Goal: Information Seeking & Learning: Learn about a topic

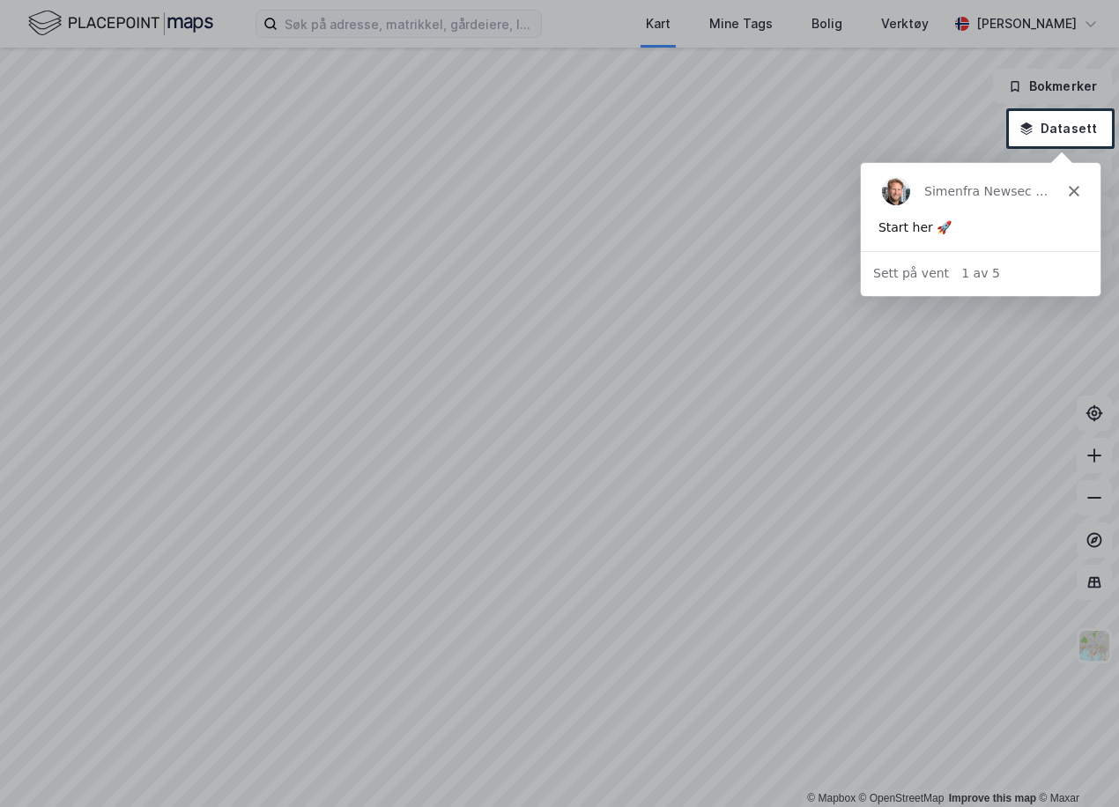
click at [1069, 186] on polygon "Lukk" at bounding box center [1073, 190] width 11 height 11
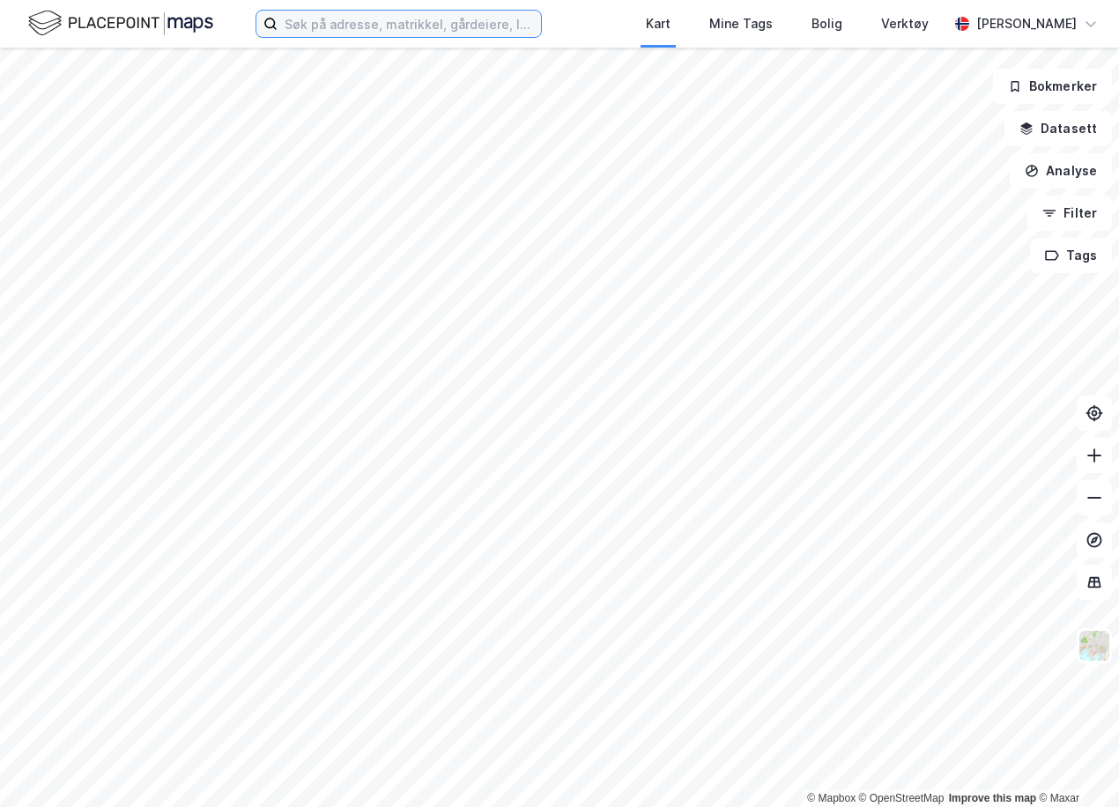
click at [326, 33] on input at bounding box center [408, 24] width 263 height 26
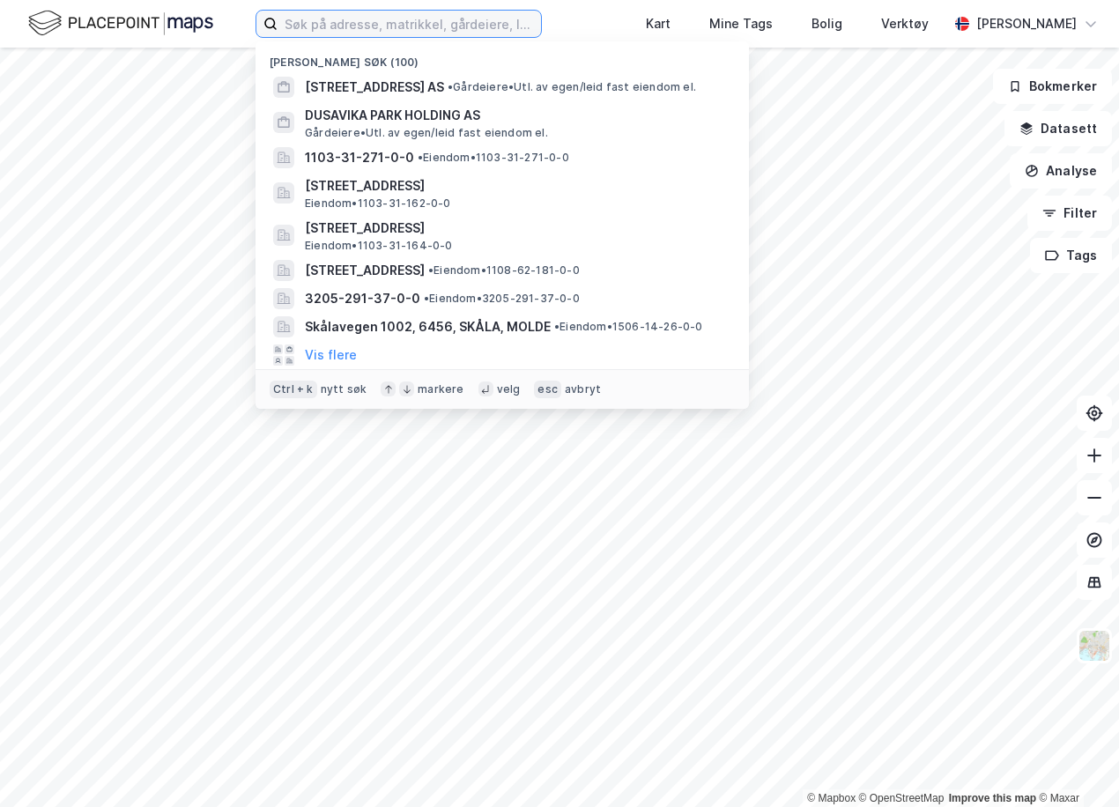
click at [335, 30] on input at bounding box center [408, 24] width 263 height 26
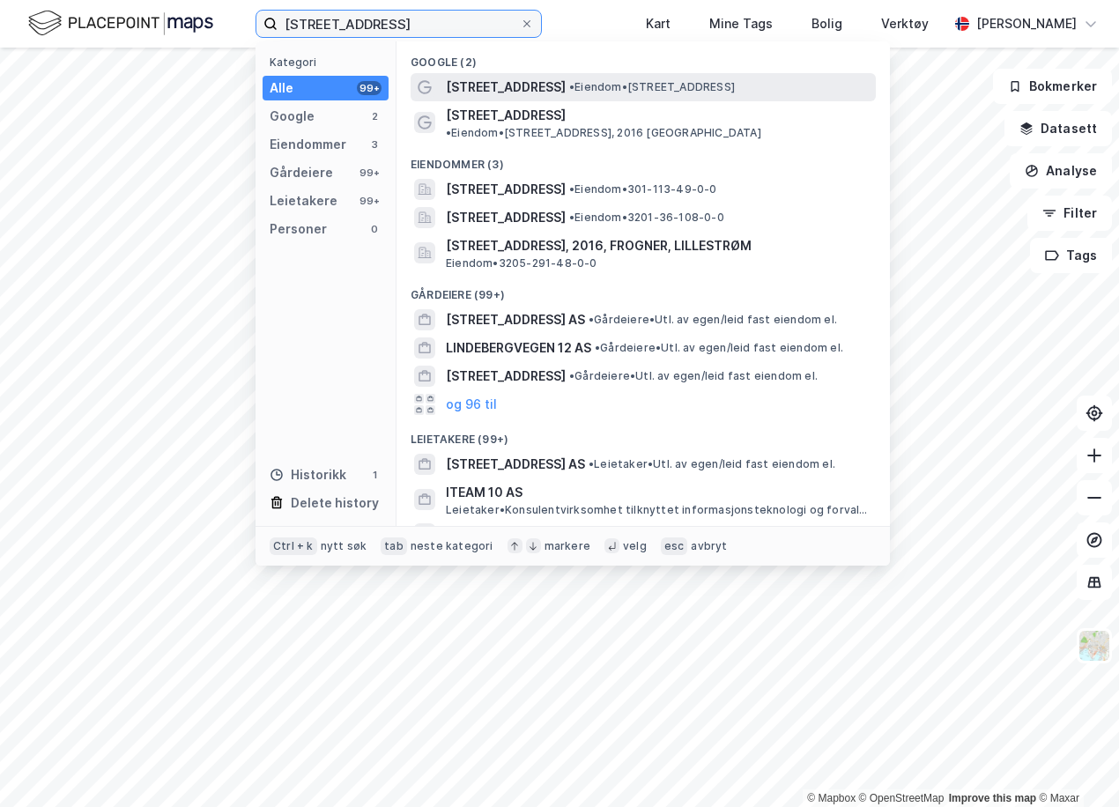
type input "[STREET_ADDRESS]"
click at [669, 92] on span "• Eiendom • [STREET_ADDRESS]" at bounding box center [652, 87] width 166 height 14
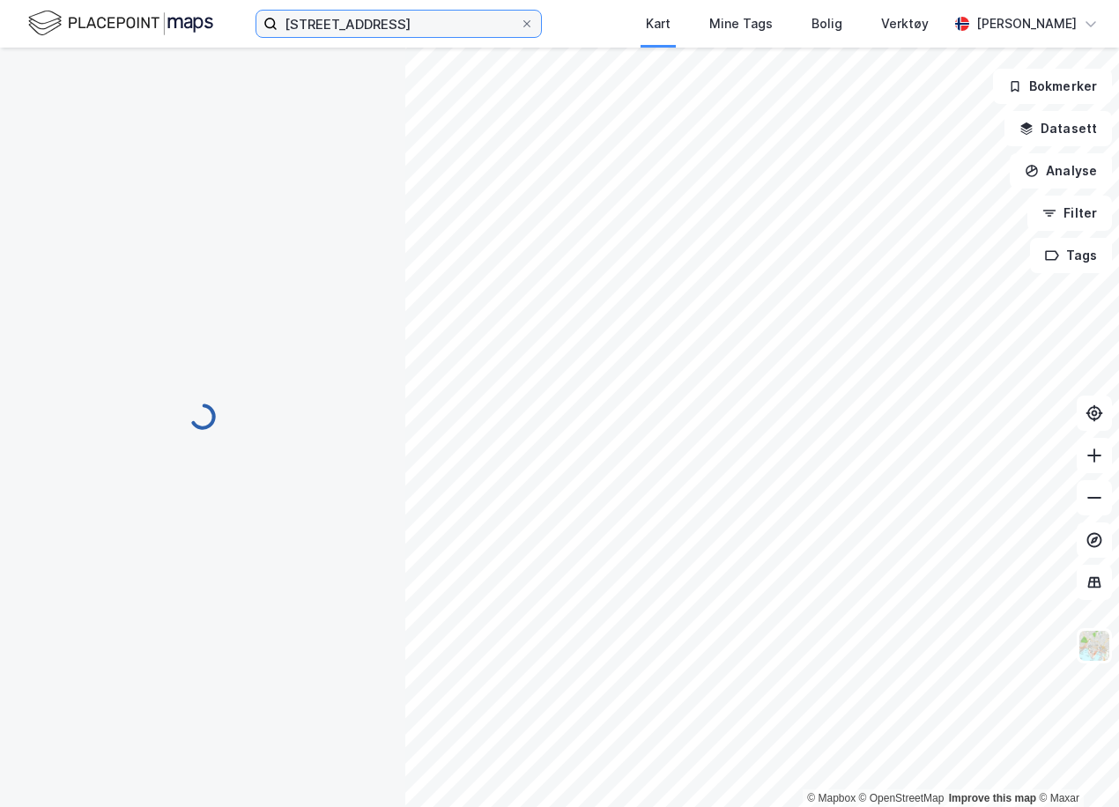
click at [410, 35] on input "[STREET_ADDRESS]" at bounding box center [398, 24] width 242 height 26
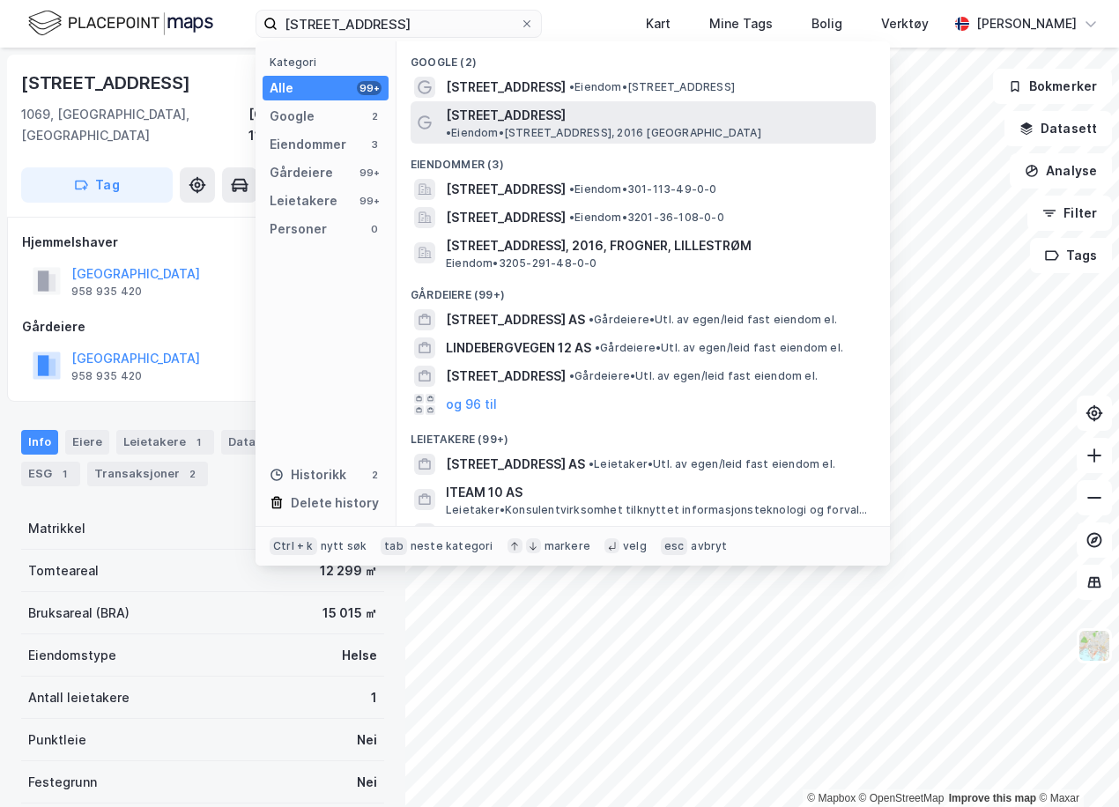
click at [611, 107] on div "[STREET_ADDRESS] • Eiendom • [STREET_ADDRESS], 2016 [GEOGRAPHIC_DATA]" at bounding box center [659, 122] width 426 height 35
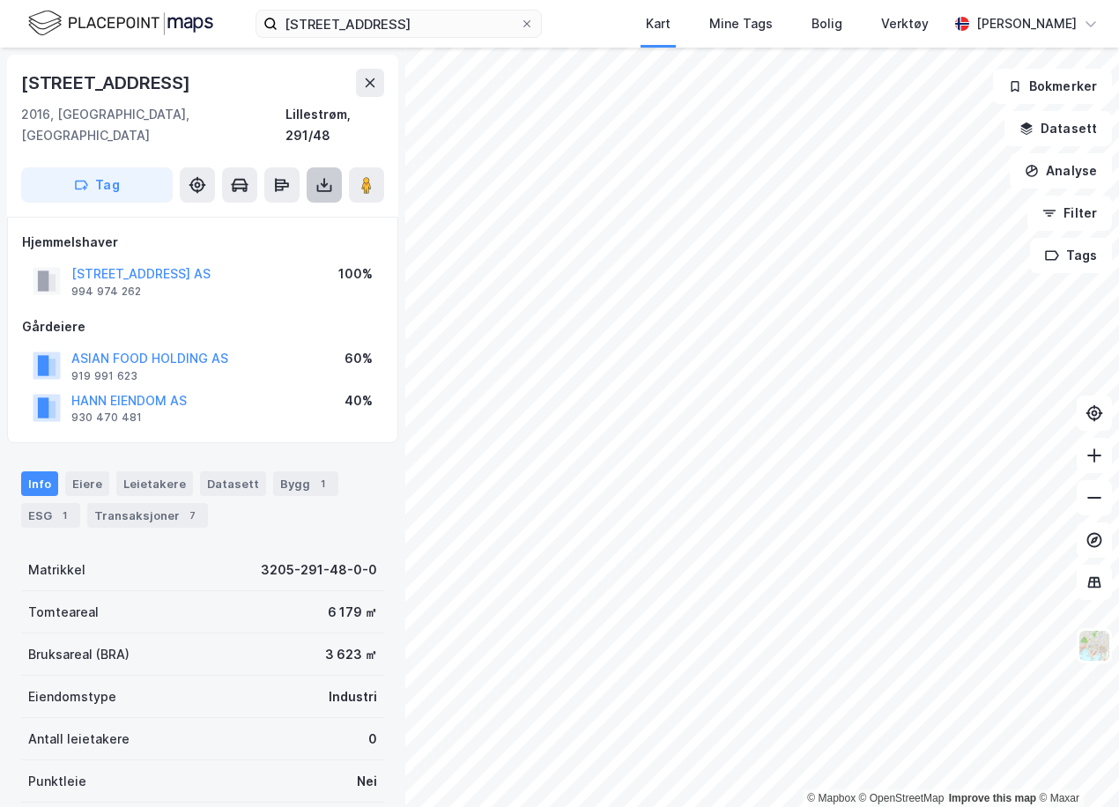
click at [331, 176] on icon at bounding box center [324, 185] width 18 height 18
click at [315, 209] on div "Last ned grunnbok" at bounding box center [248, 220] width 188 height 28
click at [143, 471] on div "Leietakere" at bounding box center [154, 483] width 77 height 25
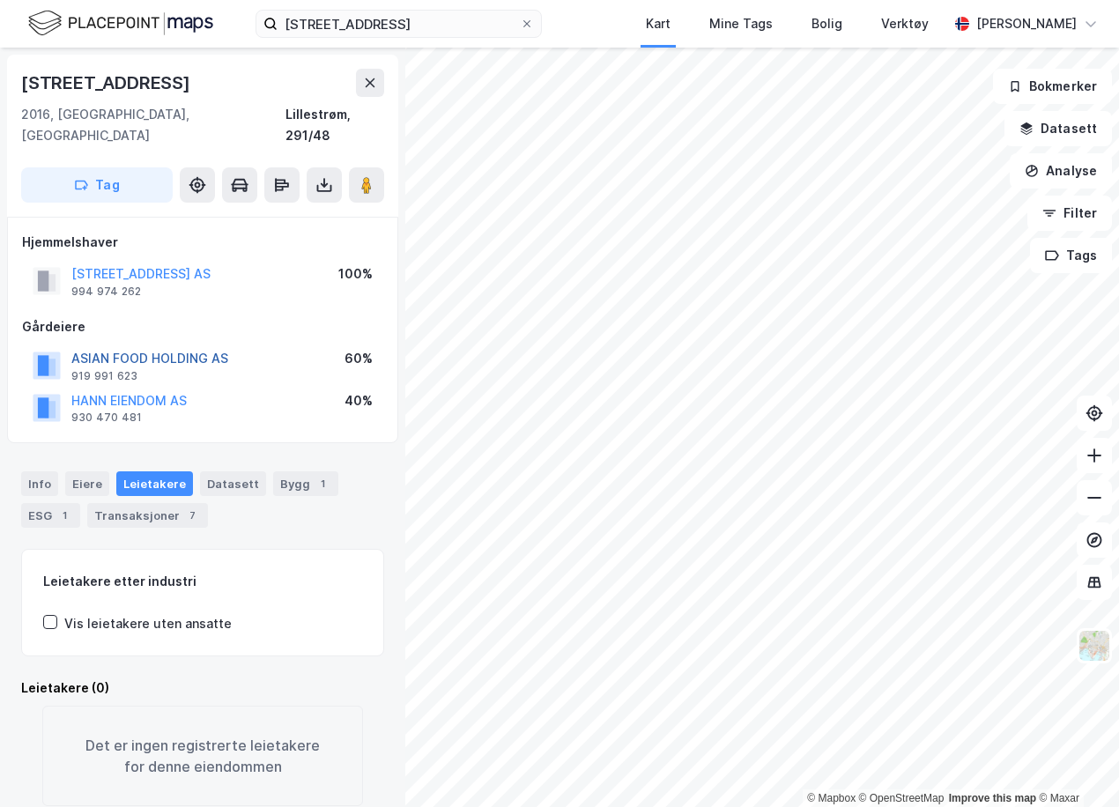
click at [0, 0] on button "ASIAN FOOD HOLDING AS" at bounding box center [0, 0] width 0 height 0
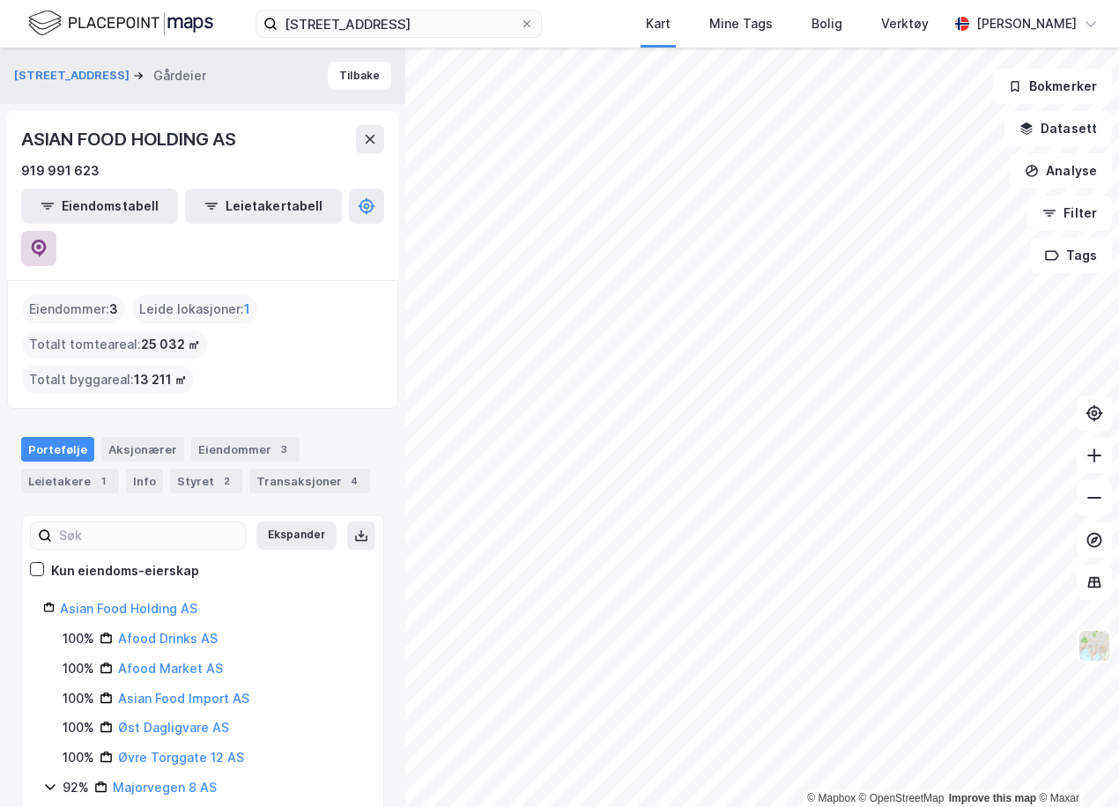
click at [56, 231] on button at bounding box center [38, 248] width 35 height 35
